Goal: Check status: Check status

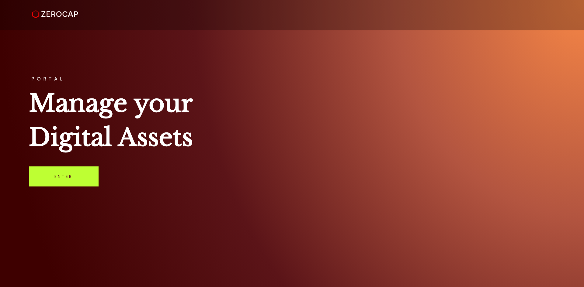
drag, startPoint x: 50, startPoint y: 181, endPoint x: 52, endPoint y: 178, distance: 4.1
click at [50, 181] on link "Enter" at bounding box center [64, 177] width 70 height 20
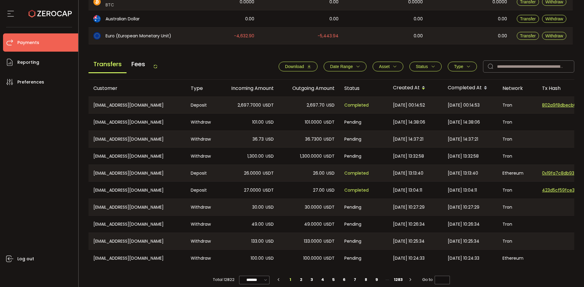
scroll to position [206, 0]
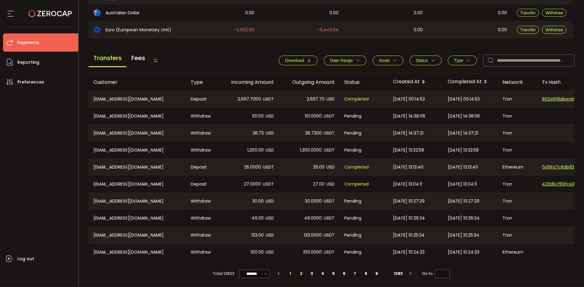
click at [158, 61] on icon at bounding box center [155, 60] width 5 height 5
click at [294, 37] on main "Balance Assets Trading Balance Trading Balance (USD) Custody Balance Locked for…" at bounding box center [331, 65] width 486 height 432
click at [157, 59] on icon at bounding box center [155, 60] width 5 height 5
click at [158, 62] on div "Transfers Fees" at bounding box center [122, 61] width 69 height 14
click at [158, 58] on icon at bounding box center [155, 60] width 5 height 5
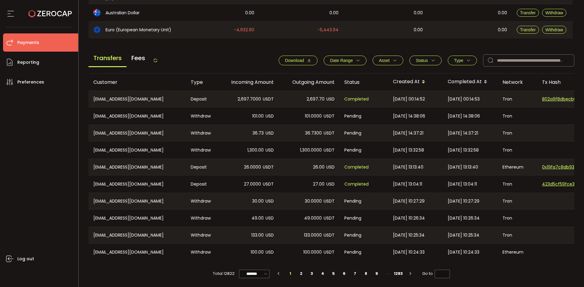
click at [155, 59] on icon at bounding box center [155, 60] width 5 height 5
drag, startPoint x: 154, startPoint y: 59, endPoint x: 163, endPoint y: 61, distance: 9.1
click at [154, 59] on div "Transfers Fees" at bounding box center [122, 61] width 69 height 14
click at [156, 58] on icon at bounding box center [155, 60] width 5 height 5
click at [157, 55] on div "Transfers Fees" at bounding box center [122, 61] width 69 height 14
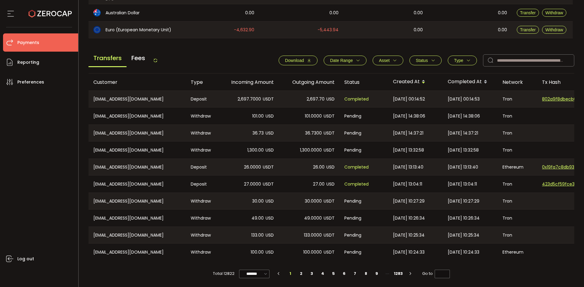
click at [160, 60] on div "Transfers Fees Download Date Range - Asset BTC ETH EUR GBP SOL USD USDC USDT XR…" at bounding box center [331, 61] width 486 height 23
click at [158, 59] on icon at bounding box center [155, 60] width 5 height 5
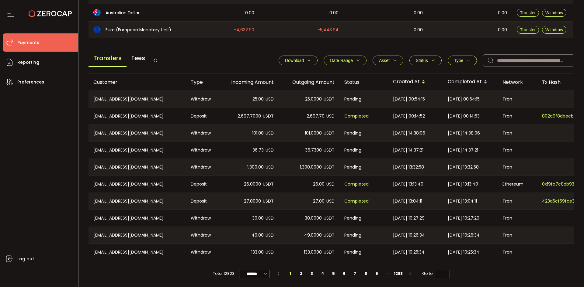
click at [154, 58] on icon at bounding box center [155, 60] width 5 height 5
drag, startPoint x: 142, startPoint y: 96, endPoint x: 102, endPoint y: 98, distance: 40.8
click at [102, 98] on div "CN-15159502075@139.com" at bounding box center [136, 99] width 97 height 16
copy div "15159502075@139.com"
click at [162, 57] on div "Transfers Fees Download Date Range - Asset BTC ETH EUR GBP SOL USD USDC USDT XR…" at bounding box center [331, 61] width 486 height 23
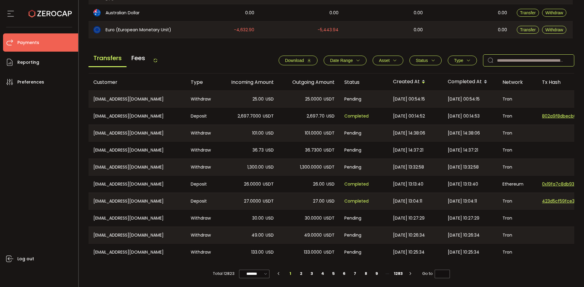
click at [501, 61] on input "text" at bounding box center [528, 60] width 91 height 12
drag, startPoint x: 501, startPoint y: 60, endPoint x: 503, endPoint y: 65, distance: 6.0
drag, startPoint x: 503, startPoint y: 65, endPoint x: 511, endPoint y: 60, distance: 9.1
click at [511, 60] on input "text" at bounding box center [528, 60] width 91 height 12
paste input "**********"
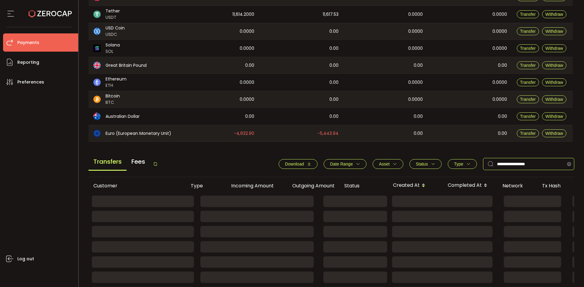
type input "**********"
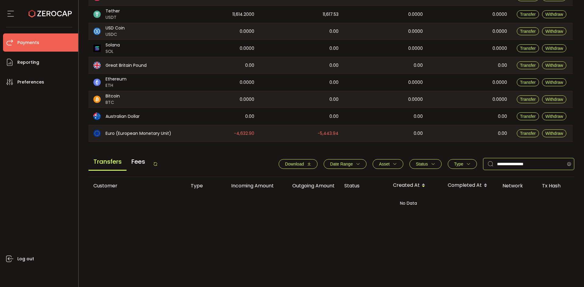
scroll to position [100, 0]
click at [570, 164] on icon at bounding box center [569, 164] width 8 height 12
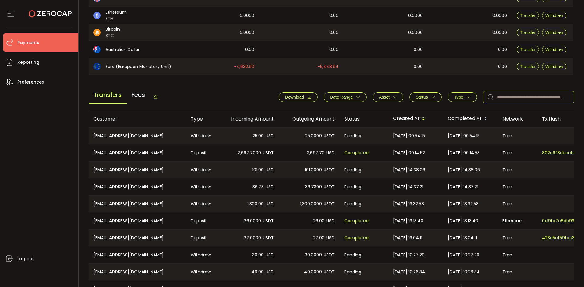
scroll to position [206, 0]
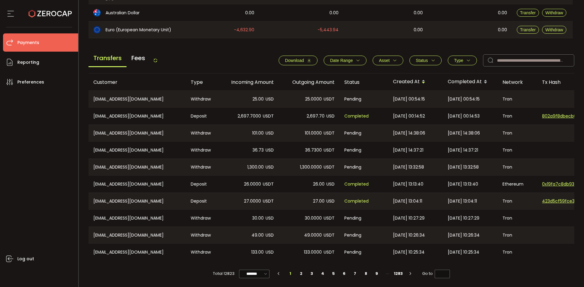
click at [161, 60] on div "Transfers Fees Download Date Range - Asset BTC ETH EUR GBP SOL USD USDC USDT XR…" at bounding box center [331, 61] width 486 height 23
click at [158, 60] on icon at bounding box center [155, 60] width 5 height 5
click at [505, 58] on input "text" at bounding box center [528, 60] width 91 height 12
paste input "**********"
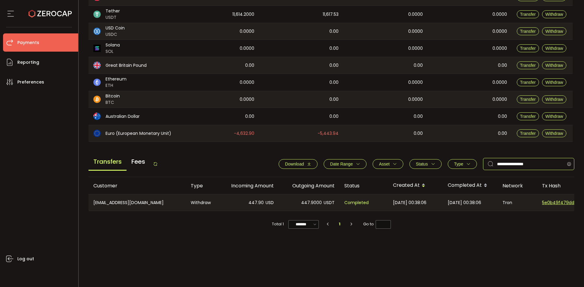
scroll to position [100, 0]
type input "**********"
drag, startPoint x: 352, startPoint y: 213, endPoint x: 490, endPoint y: 211, distance: 138.1
click at [490, 211] on div "Customer Type Incoming Amount Outgoing Amount Status Created At Completed At Ne…" at bounding box center [331, 204] width 486 height 54
click at [479, 246] on div "Customer Type Incoming Amount Outgoing Amount Status Created At Completed At Ne…" at bounding box center [331, 229] width 486 height 104
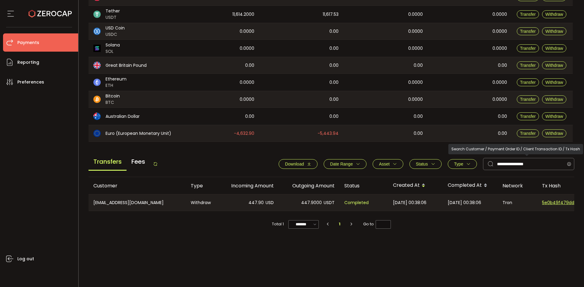
drag, startPoint x: 568, startPoint y: 162, endPoint x: 549, endPoint y: 156, distance: 19.7
click at [568, 162] on icon at bounding box center [569, 164] width 8 height 12
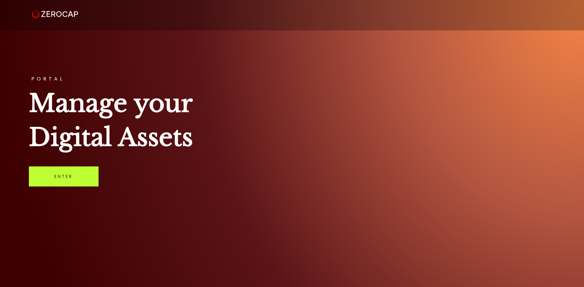
click at [68, 171] on link "Enter" at bounding box center [64, 177] width 70 height 20
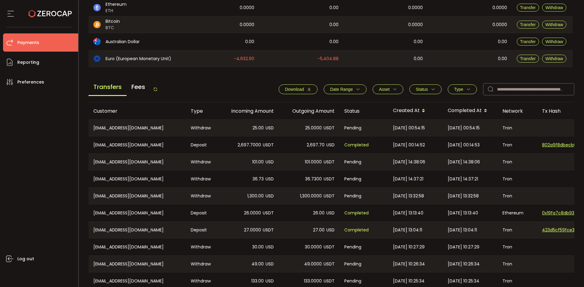
scroll to position [206, 0]
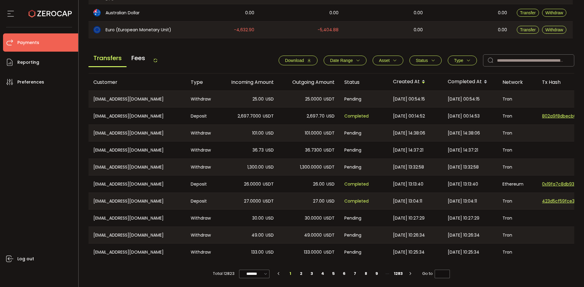
click at [157, 59] on icon at bounding box center [155, 60] width 5 height 5
click at [424, 58] on span "Status" at bounding box center [422, 60] width 12 height 5
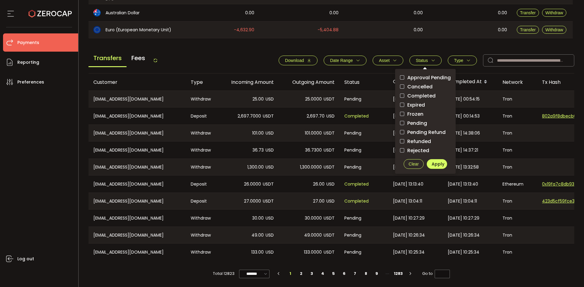
click at [411, 123] on span "Pending" at bounding box center [415, 123] width 23 height 6
click at [433, 163] on span "Apply" at bounding box center [437, 164] width 13 height 6
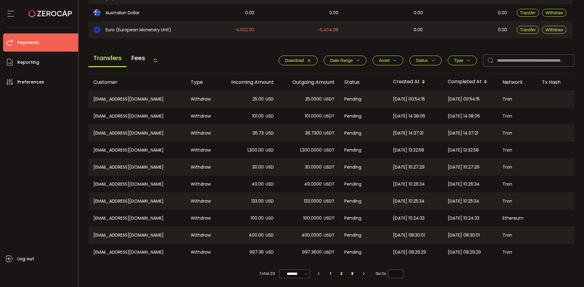
click at [341, 272] on li "2" at bounding box center [341, 274] width 11 height 9
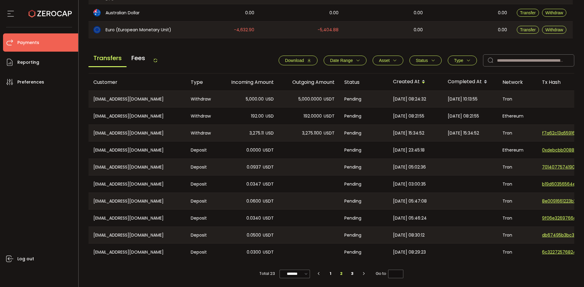
click at [155, 58] on icon at bounding box center [155, 60] width 5 height 5
click at [337, 274] on li "2" at bounding box center [341, 274] width 11 height 9
click at [338, 274] on li "2" at bounding box center [341, 274] width 11 height 9
click at [338, 273] on li "2" at bounding box center [341, 274] width 11 height 9
click at [340, 272] on li "2" at bounding box center [341, 274] width 11 height 9
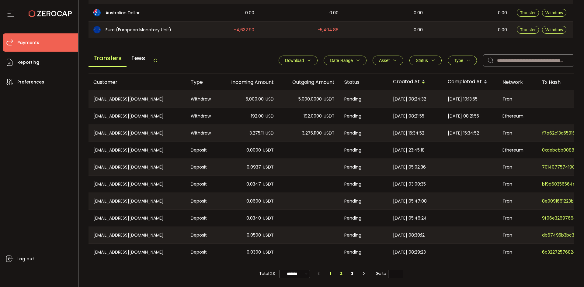
click at [331, 274] on li "1" at bounding box center [330, 274] width 11 height 9
type input "*"
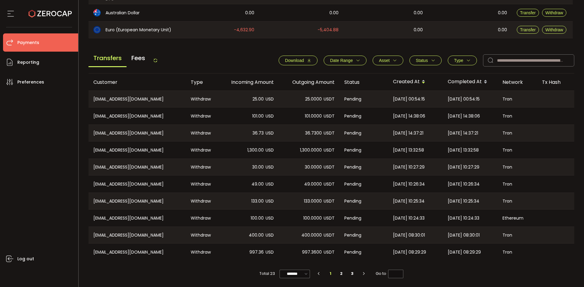
click at [99, 58] on span "Transfers" at bounding box center [107, 58] width 38 height 17
